Goal: Information Seeking & Learning: Learn about a topic

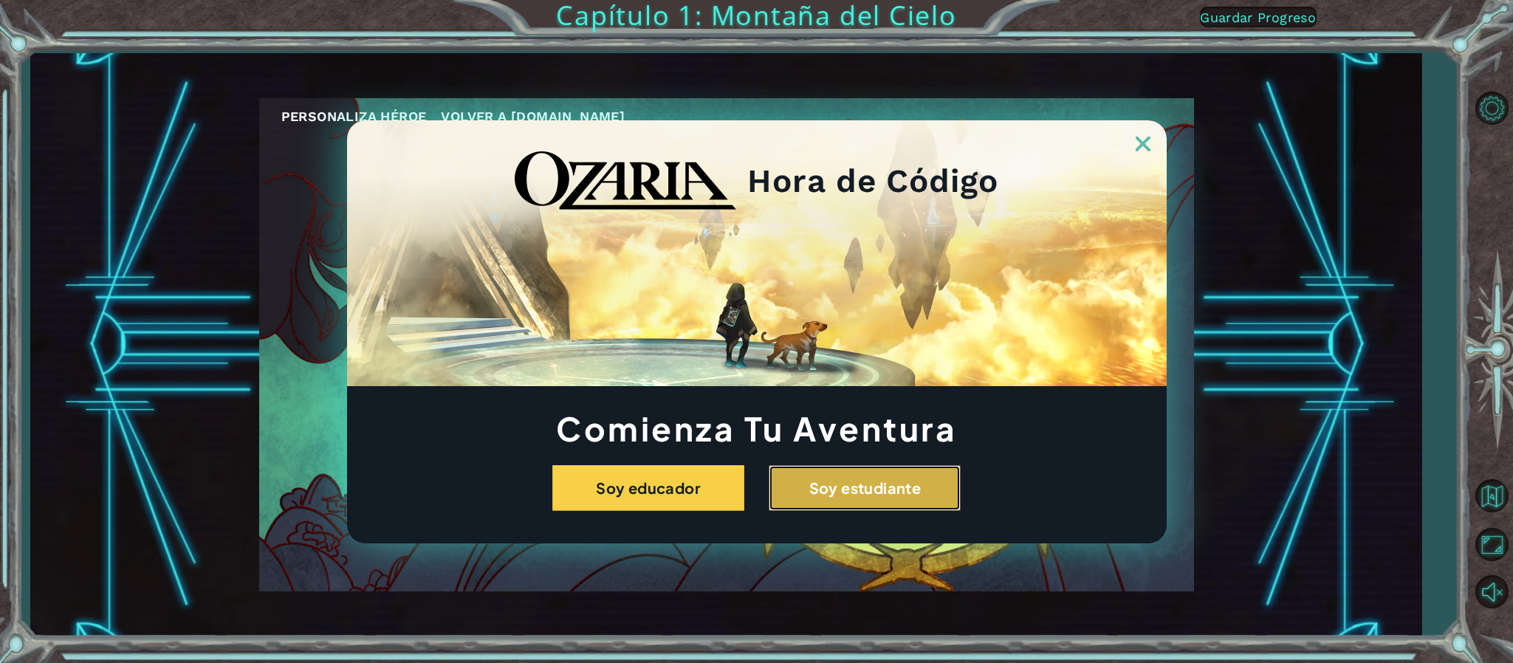
click at [841, 499] on button "Soy estudiante" at bounding box center [865, 488] width 192 height 46
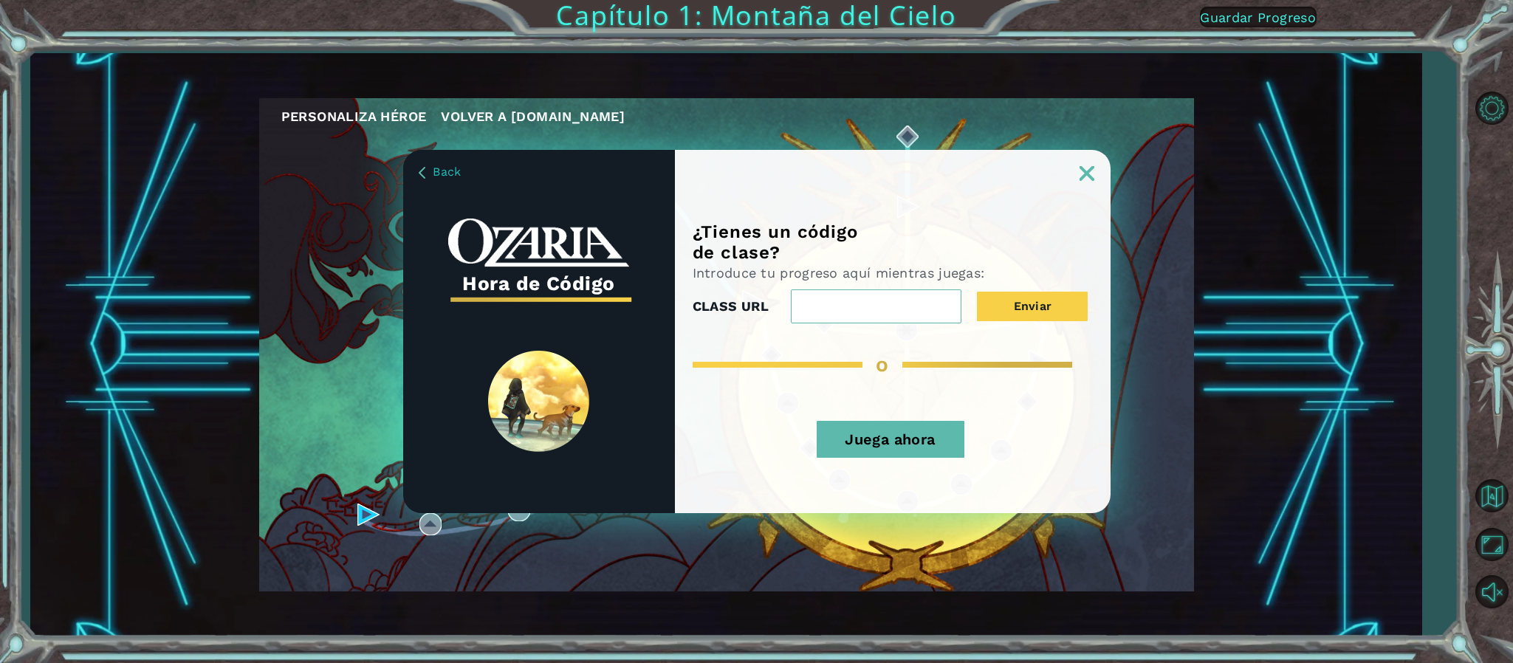
click at [1090, 177] on img at bounding box center [1087, 173] width 15 height 15
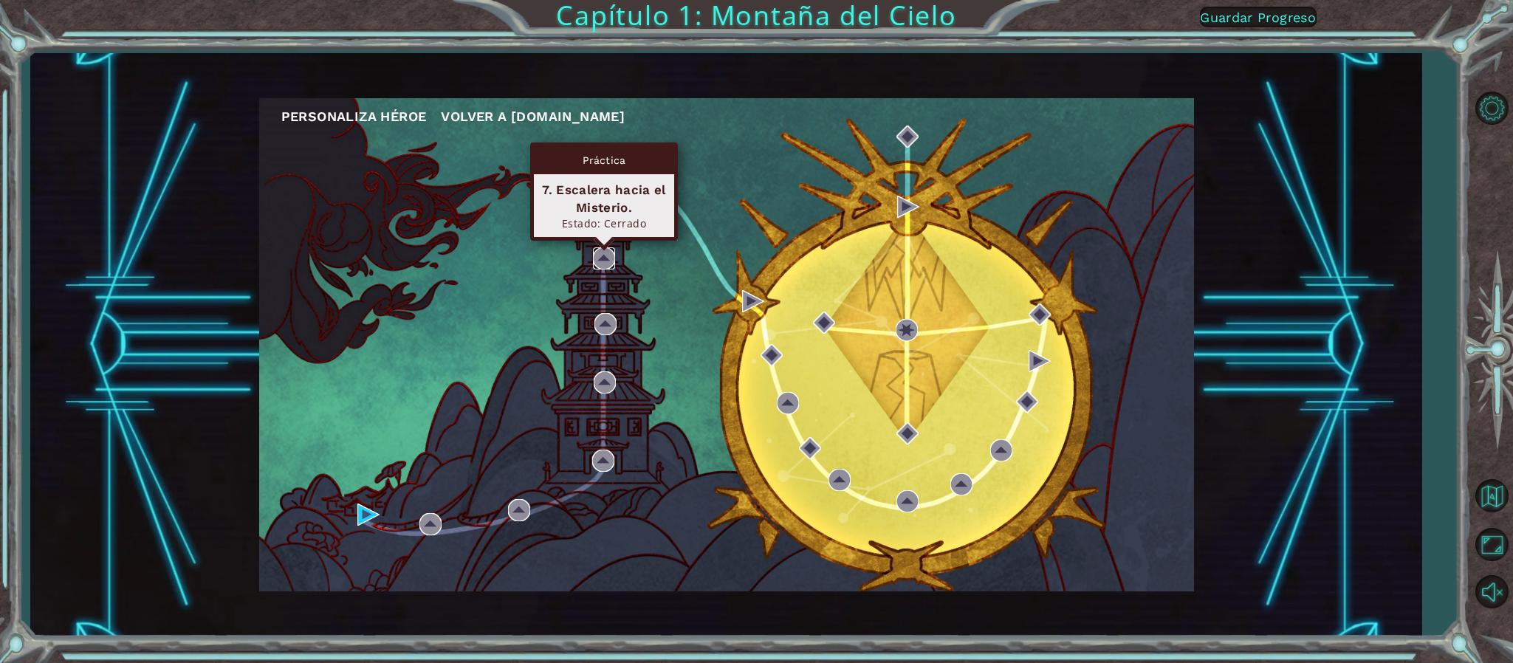
click at [599, 260] on img at bounding box center [604, 258] width 22 height 22
click at [603, 260] on img at bounding box center [604, 258] width 22 height 22
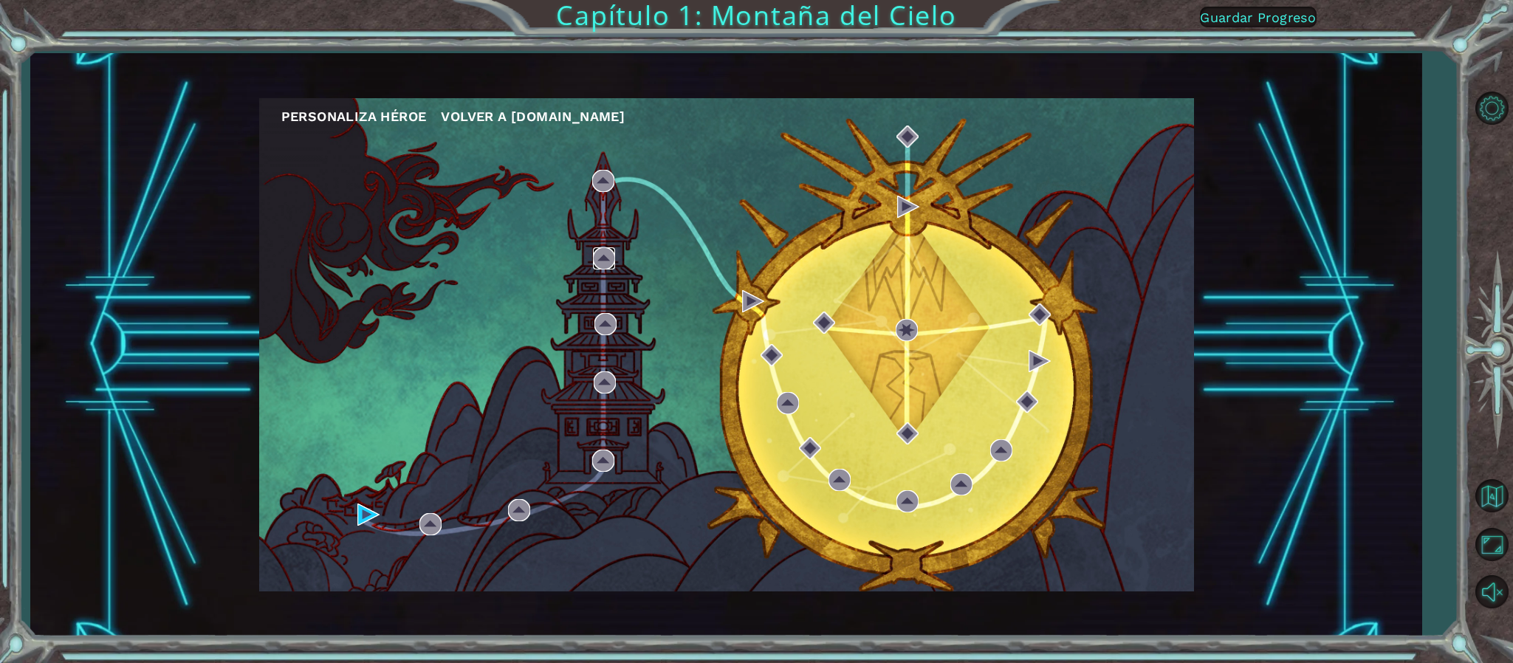
click at [603, 260] on img at bounding box center [604, 258] width 22 height 22
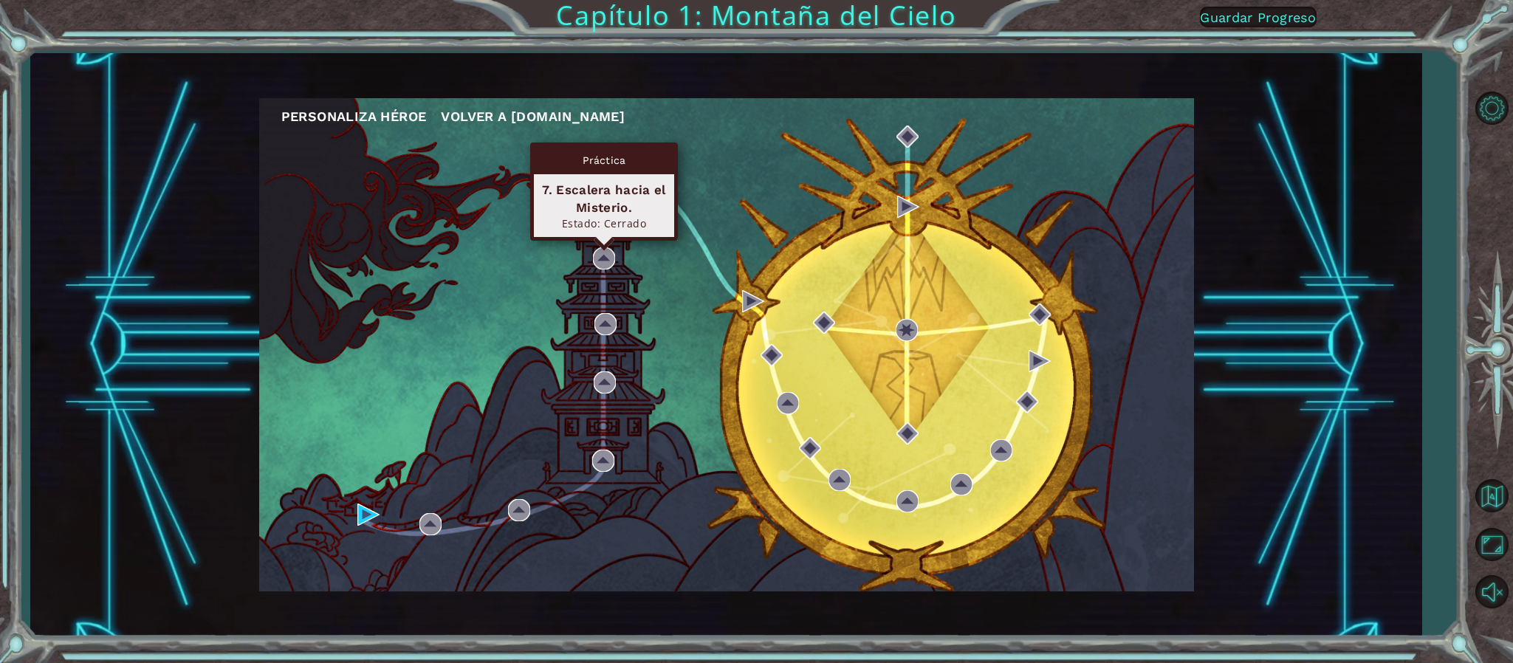
click at [596, 269] on div "Personaliza Héroe Volver a [DOMAIN_NAME]" at bounding box center [726, 344] width 935 height 493
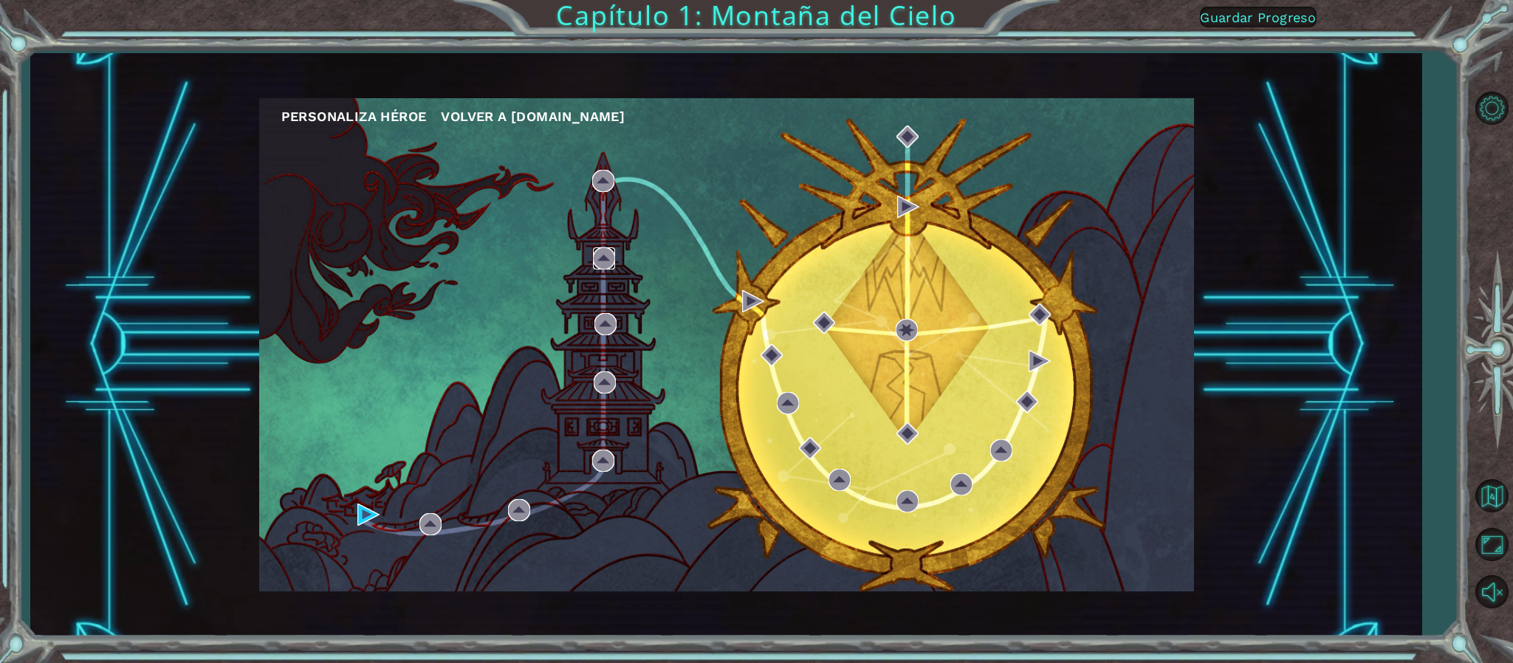
click at [596, 261] on img at bounding box center [604, 258] width 22 height 22
click at [623, 202] on div "Personaliza Héroe Volver a [DOMAIN_NAME]" at bounding box center [726, 344] width 935 height 493
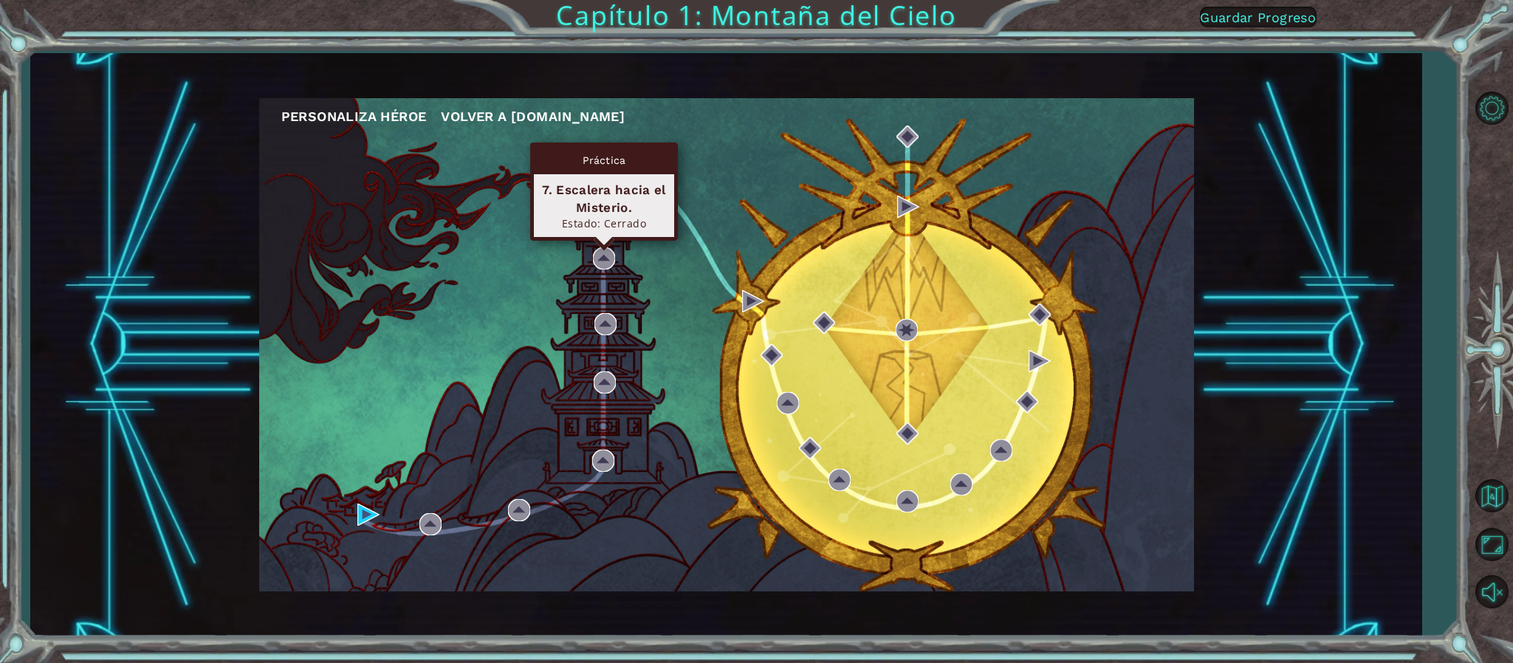
click at [606, 209] on div "7. Escalera hacia el Misterio." at bounding box center [604, 198] width 127 height 35
click at [597, 248] on img at bounding box center [604, 258] width 22 height 22
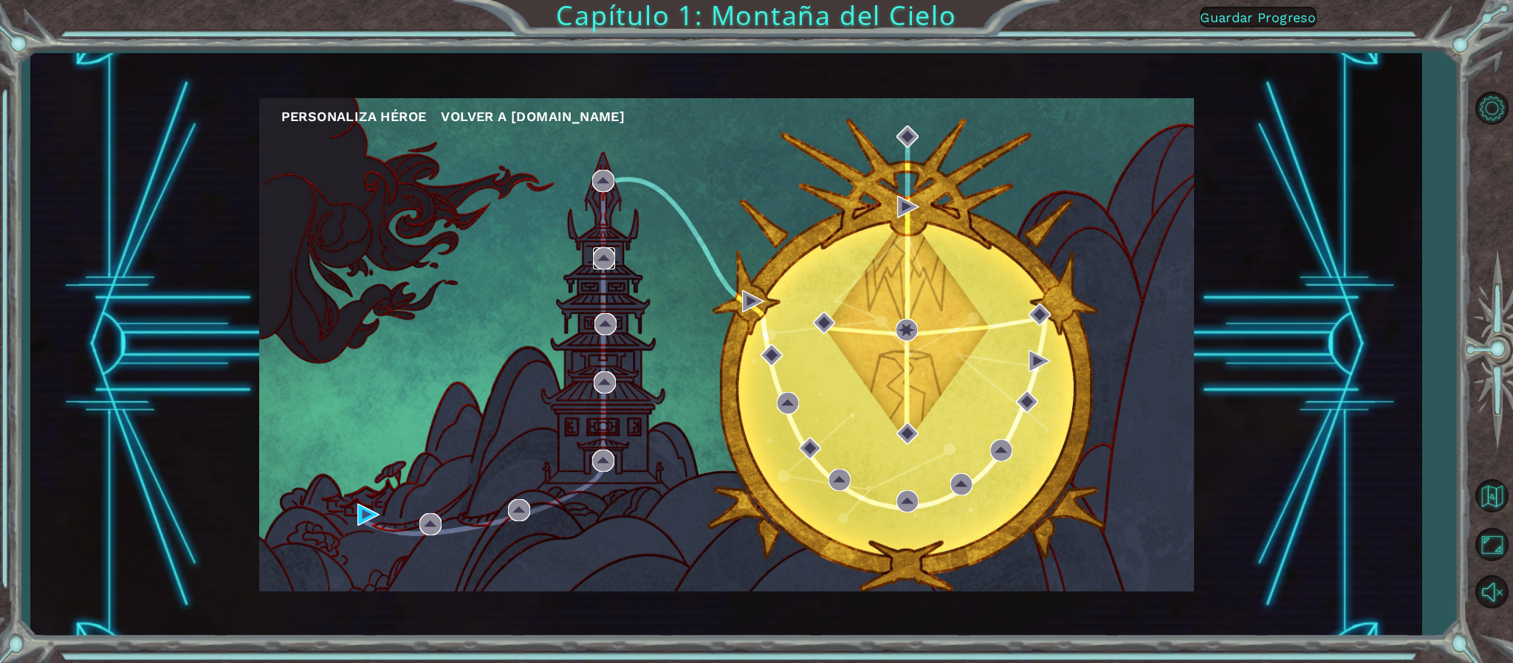
click at [597, 248] on img at bounding box center [604, 258] width 22 height 22
